Goal: Task Accomplishment & Management: Complete application form

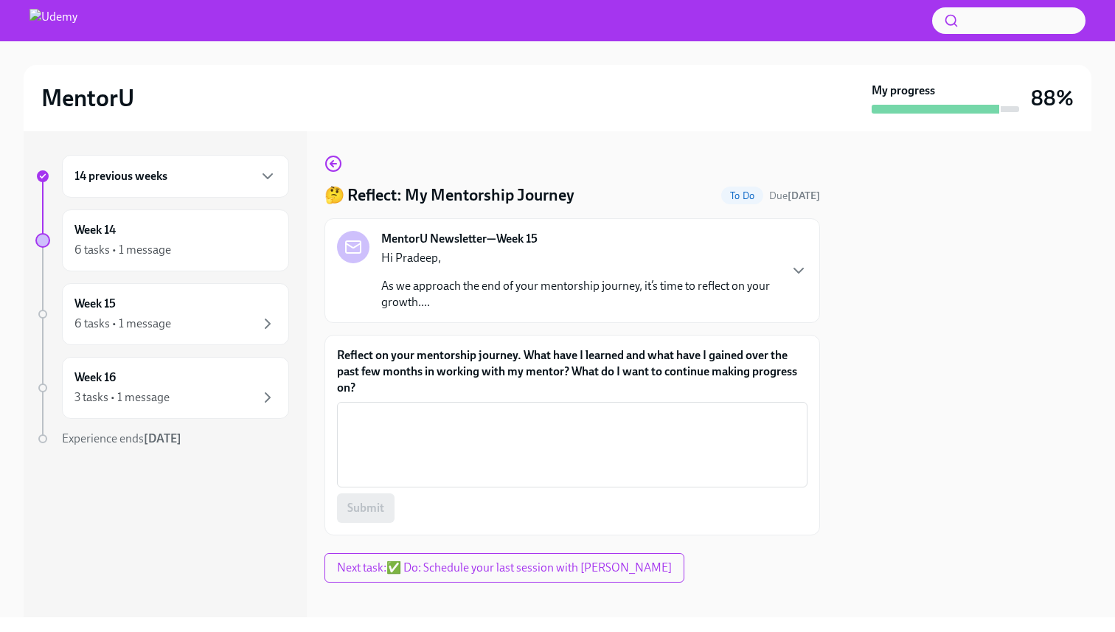
scroll to position [13, 0]
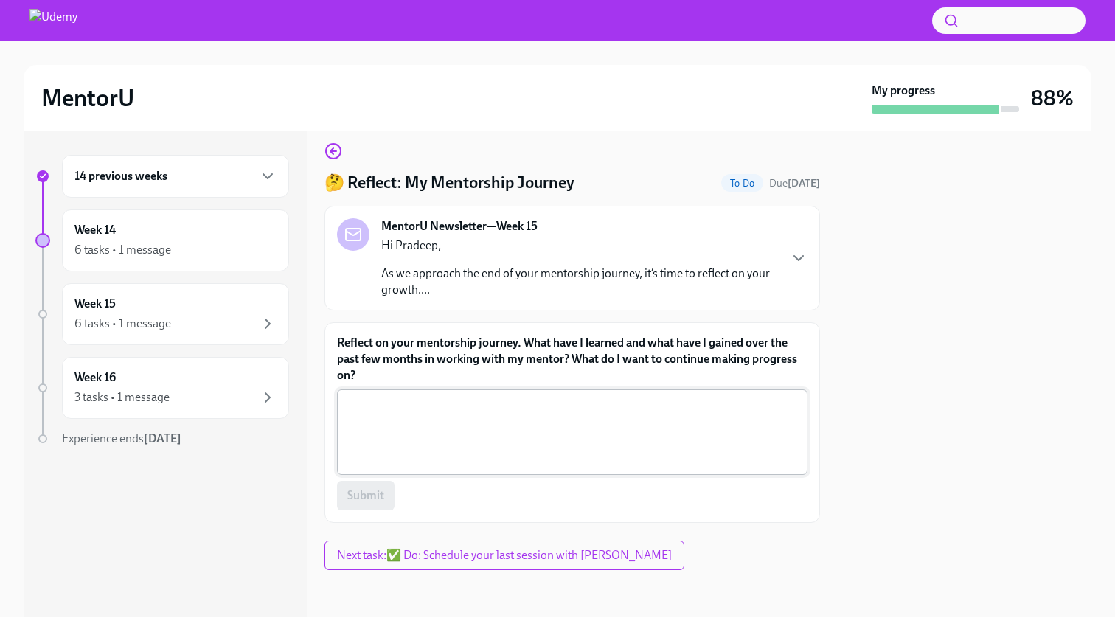
click at [447, 428] on textarea "Reflect on your mentorship journey. What have I learned and what have I gained …" at bounding box center [572, 432] width 453 height 71
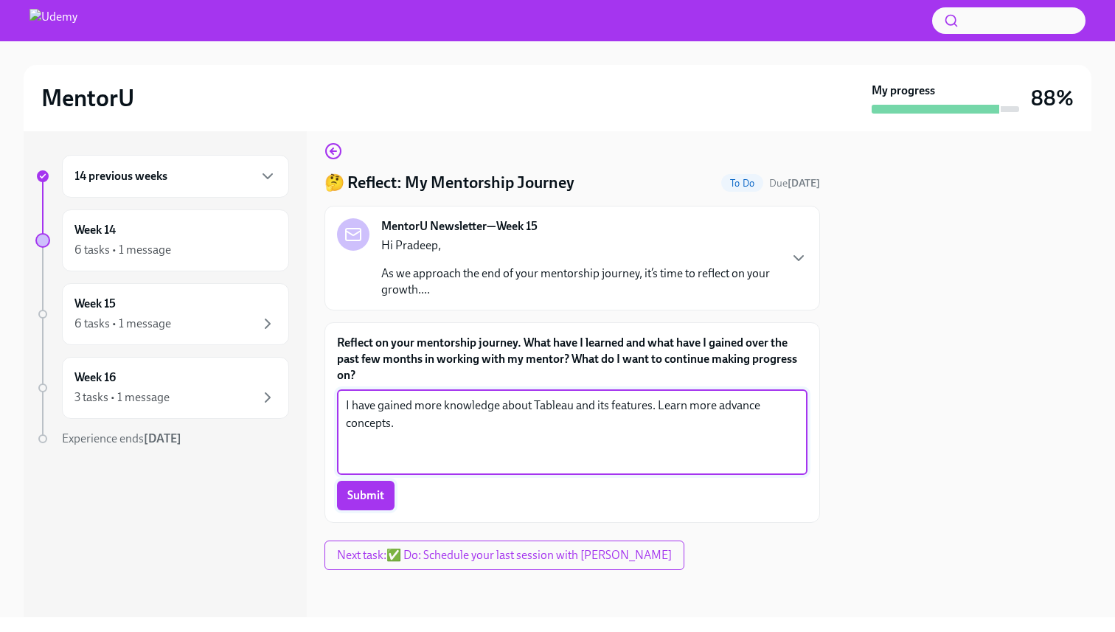
type textarea "I have gained more knowledge about Tableau and its features. Learn more advance…"
click at [378, 498] on span "Submit" at bounding box center [365, 495] width 37 height 15
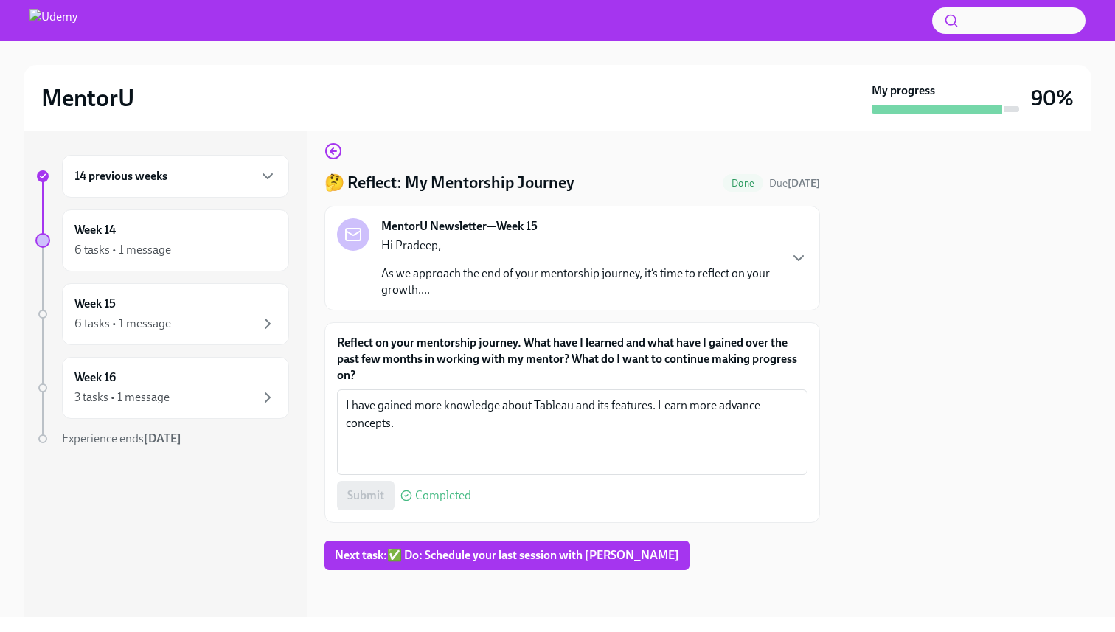
click at [671, 262] on div "Hi [PERSON_NAME], As we approach the end of your mentorship journey, it’s time …" at bounding box center [579, 267] width 397 height 60
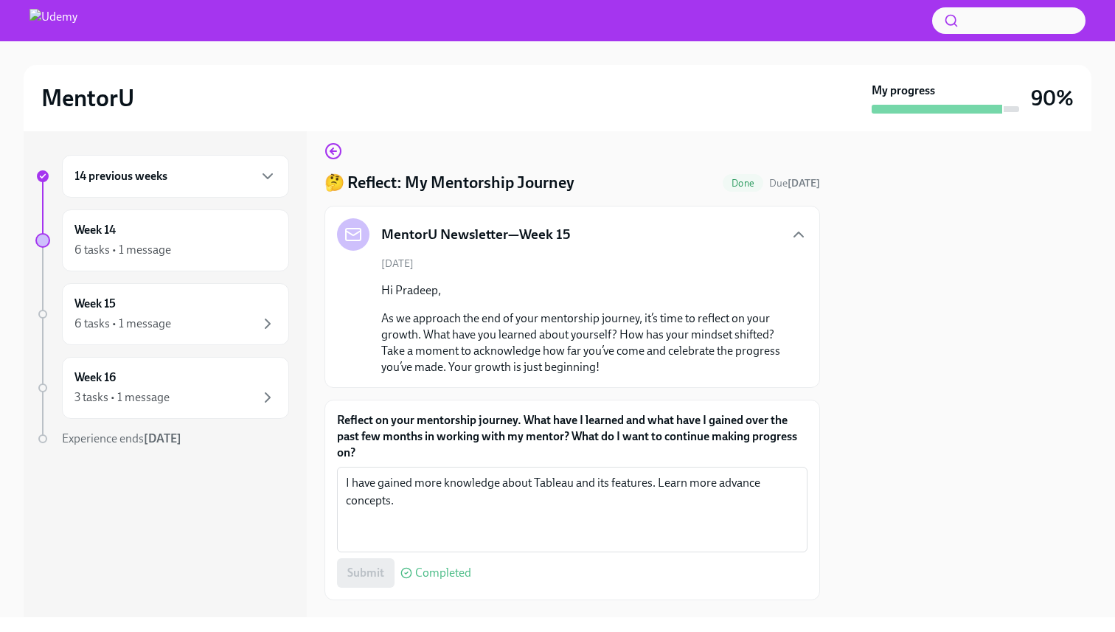
scroll to position [90, 0]
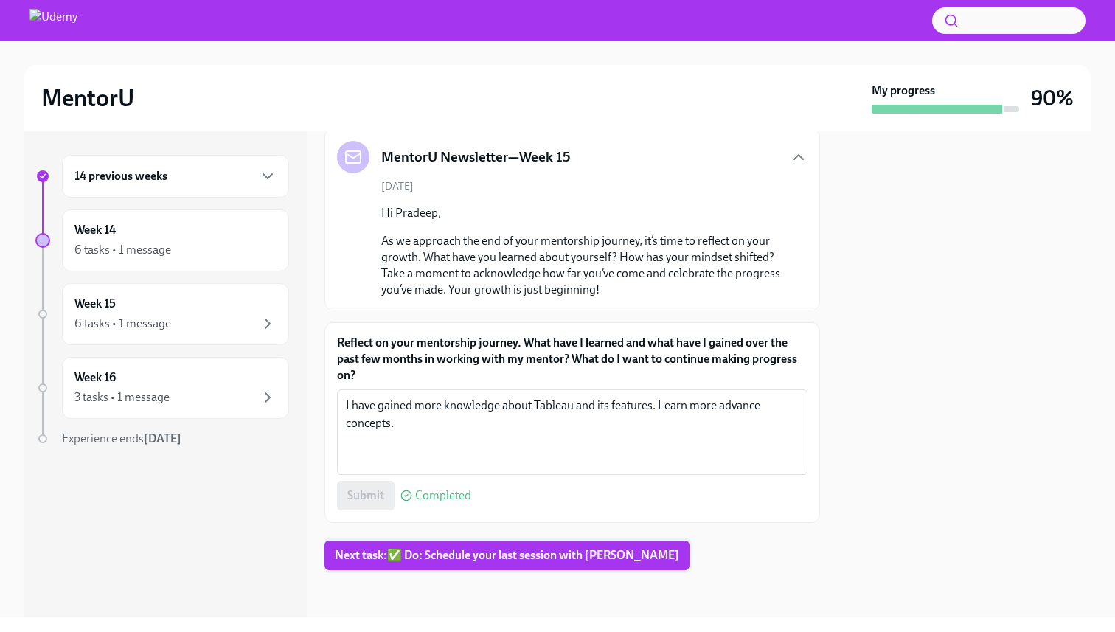
click at [481, 557] on span "Next task : ✅ Do: Schedule your last session with [PERSON_NAME]" at bounding box center [507, 555] width 344 height 15
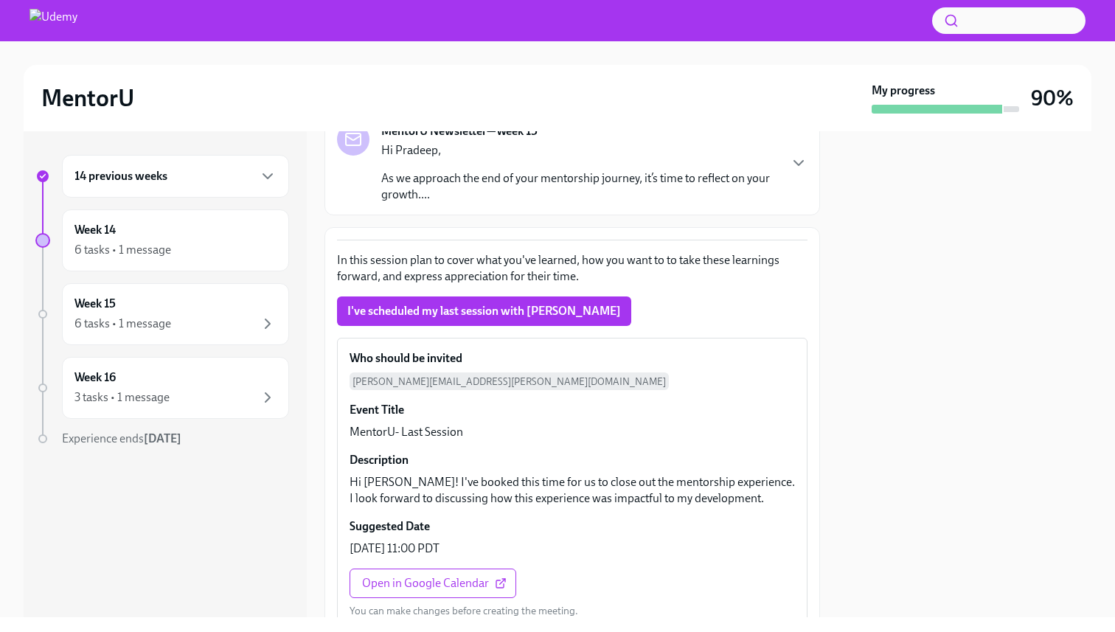
scroll to position [181, 0]
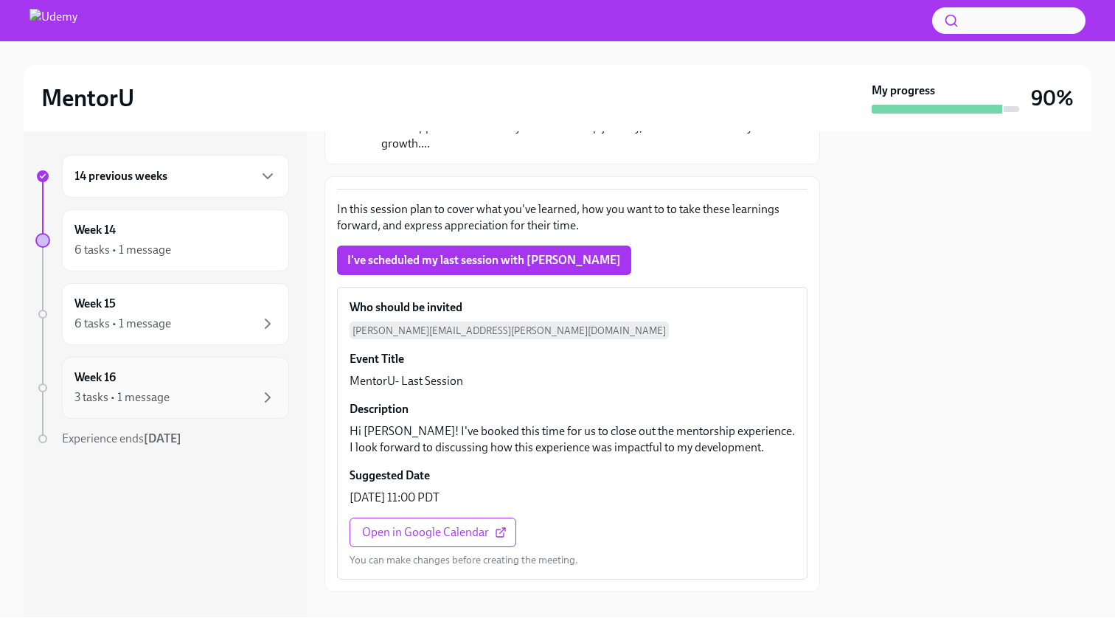
click at [234, 397] on div "3 tasks • 1 message" at bounding box center [175, 398] width 202 height 18
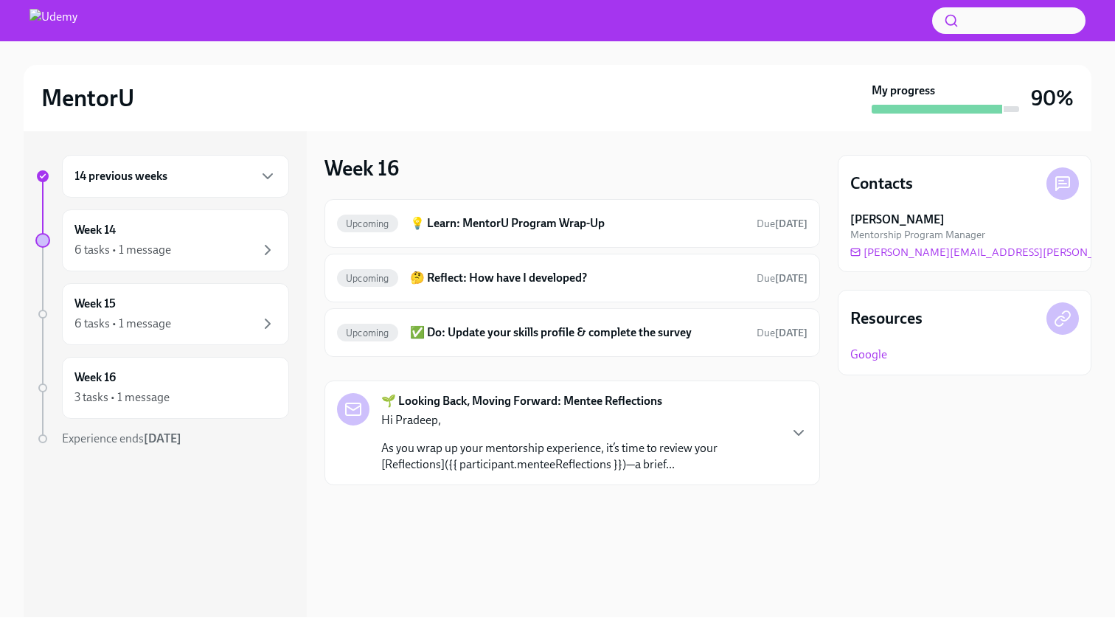
click at [546, 456] on p "As you wrap up your mentorship experience, it’s time to review your [Reflection…" at bounding box center [579, 456] width 397 height 32
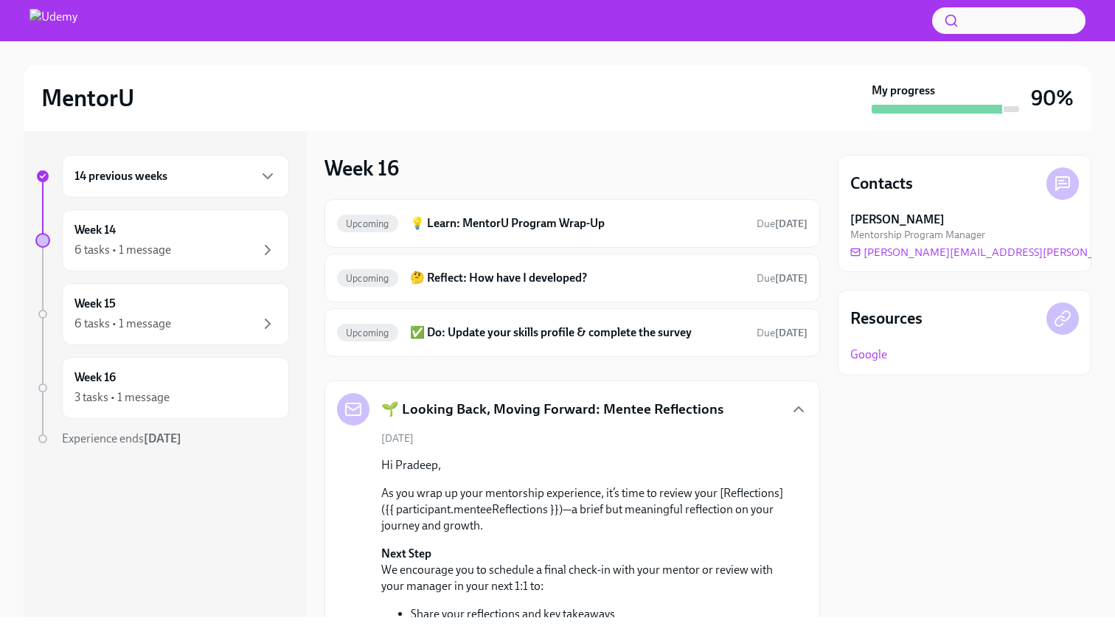
click at [830, 260] on div "14 previous weeks Week 14 6 tasks • 1 message Week 15 6 tasks • 1 message Week …" at bounding box center [558, 374] width 1068 height 486
